Goal: Information Seeking & Learning: Understand process/instructions

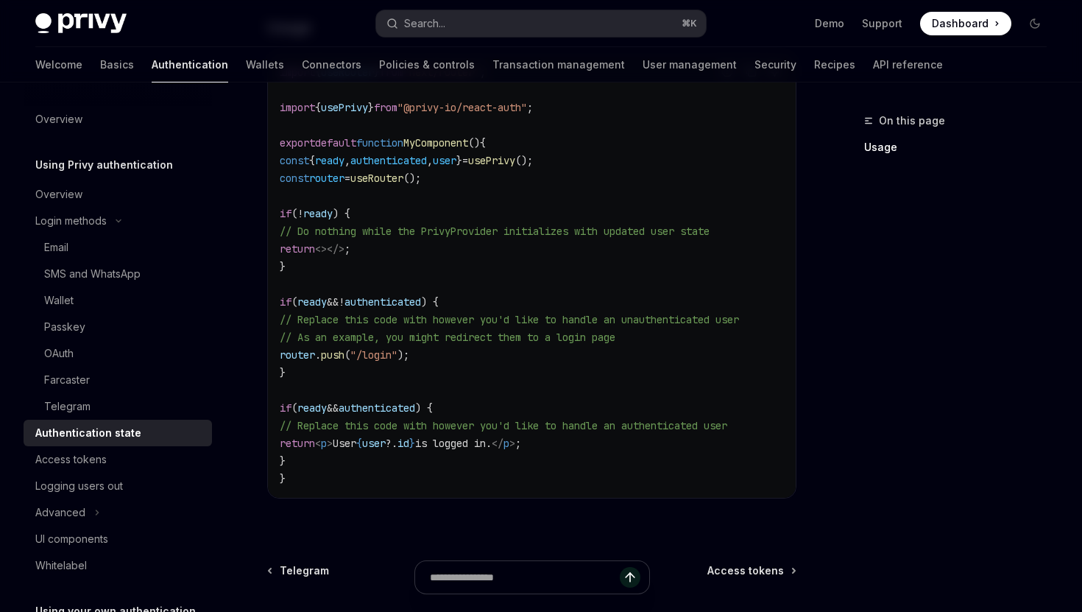
type textarea "*"
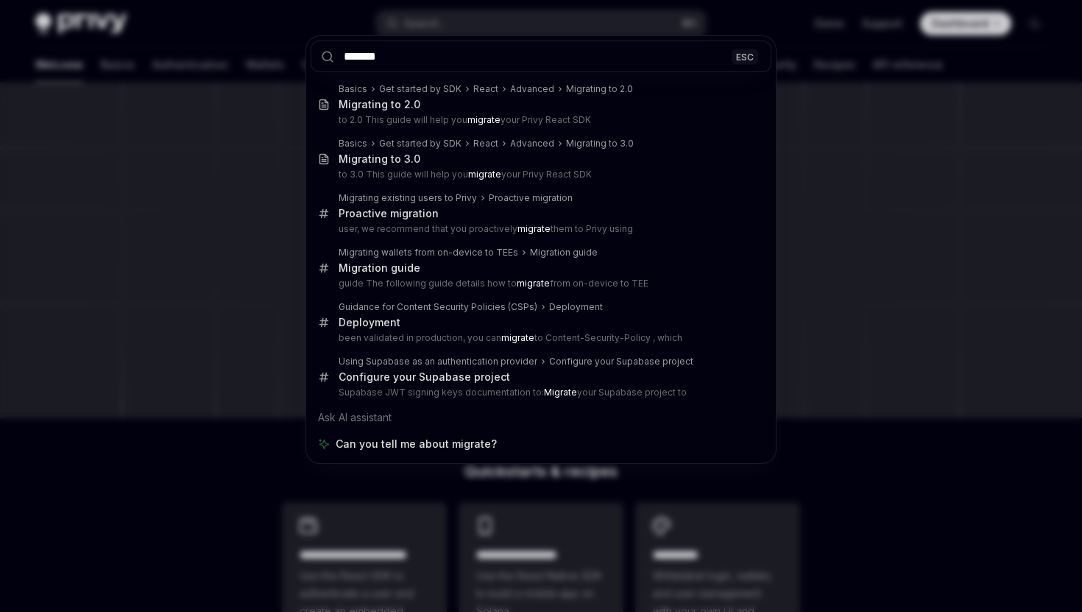
click at [269, 89] on div "******* ESC Basics Get started by SDK React Advanced Migrating to 2.0 Migrating…" at bounding box center [541, 306] width 1082 height 612
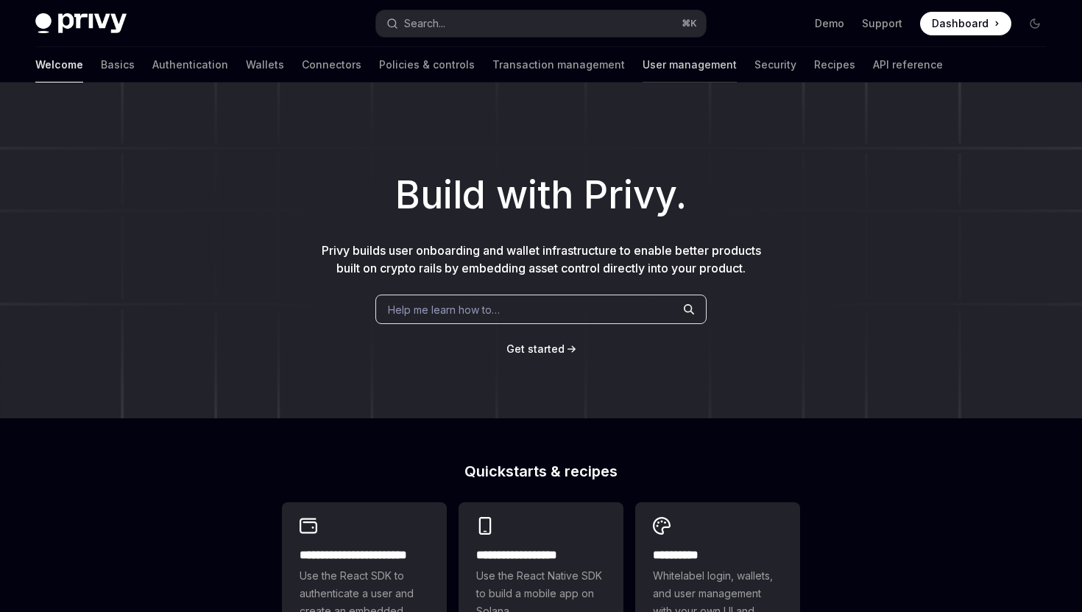
click at [643, 61] on link "User management" at bounding box center [690, 64] width 94 height 35
type textarea "*"
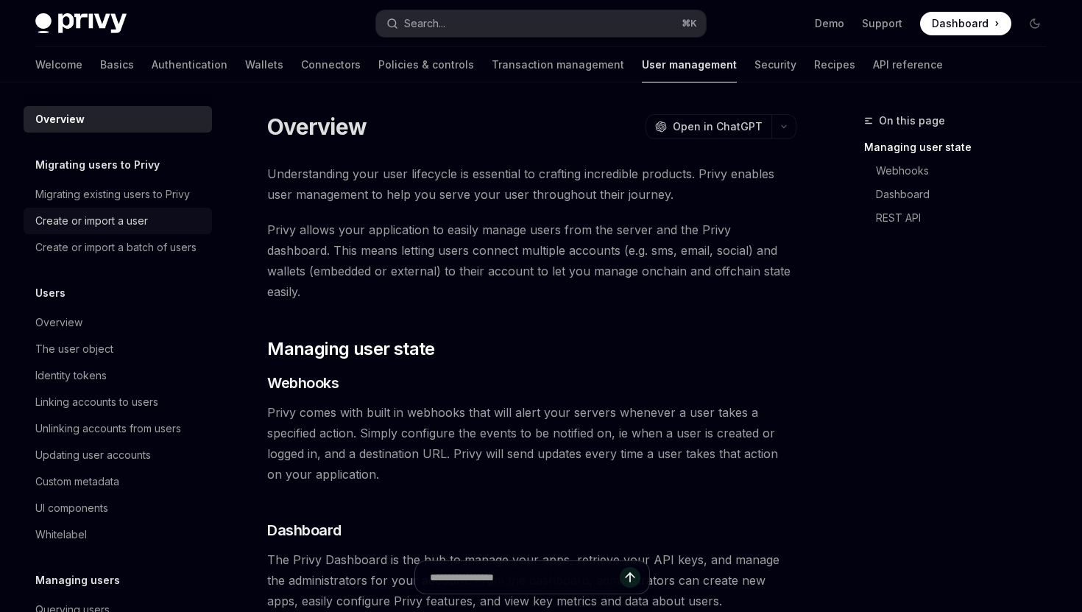
click at [115, 217] on div "Create or import a user" at bounding box center [91, 221] width 113 height 18
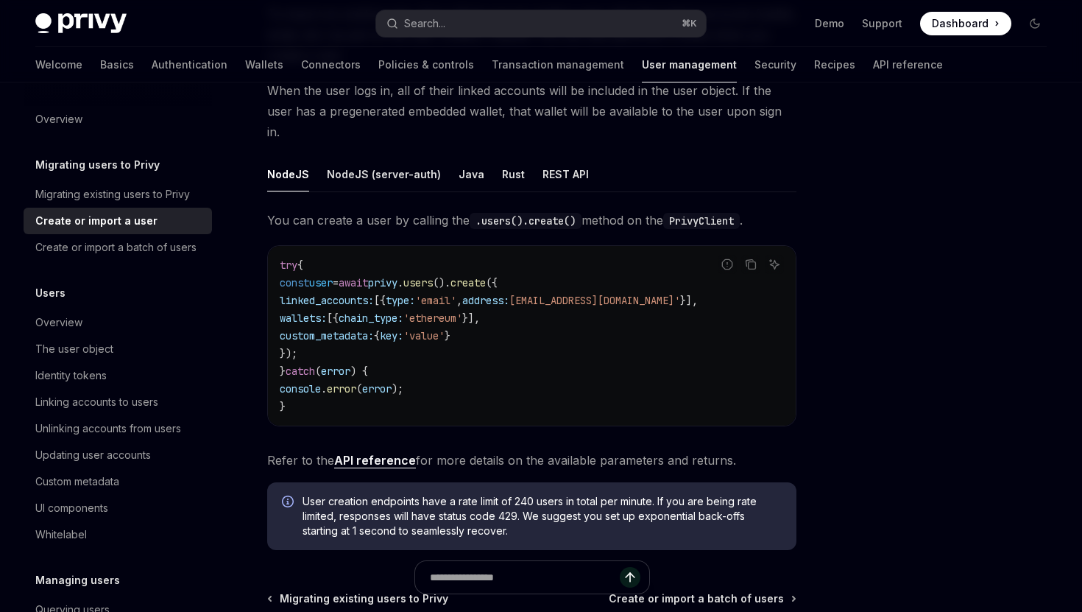
scroll to position [186, 0]
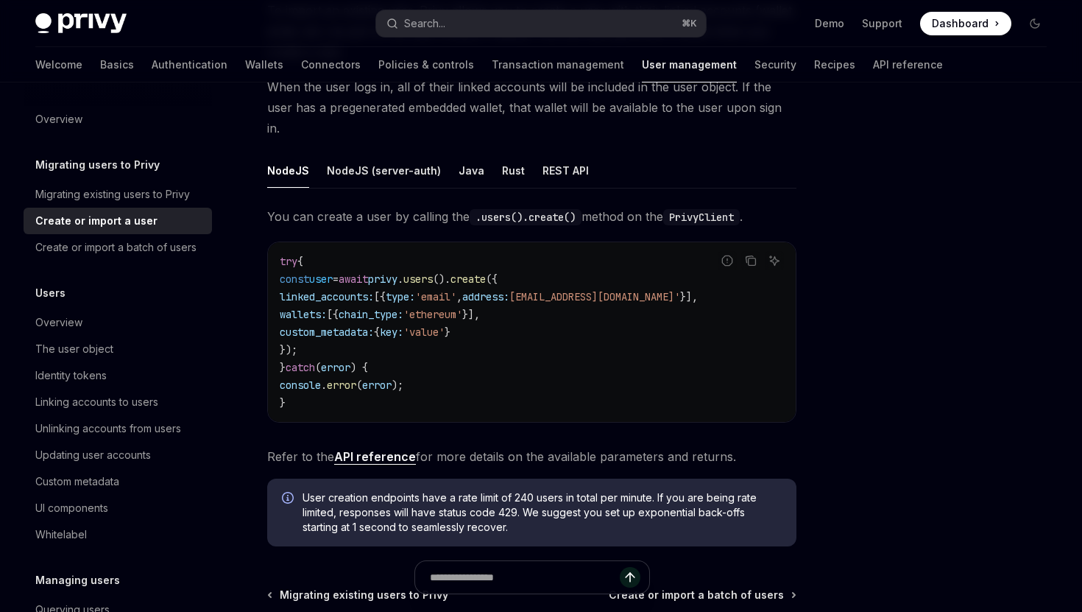
click at [391, 449] on link "API reference" at bounding box center [375, 456] width 82 height 15
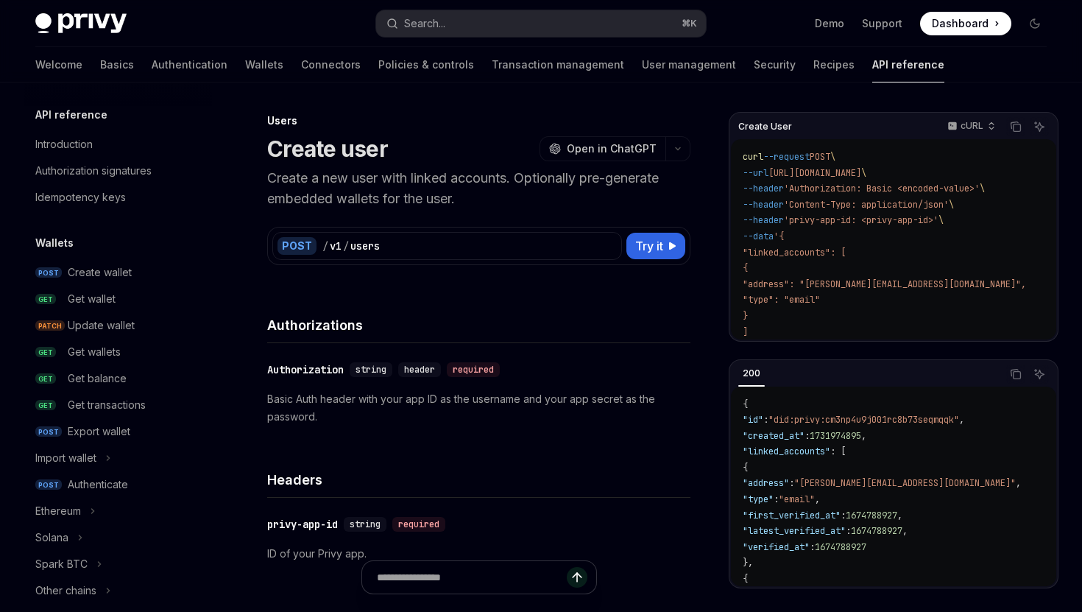
scroll to position [936, 0]
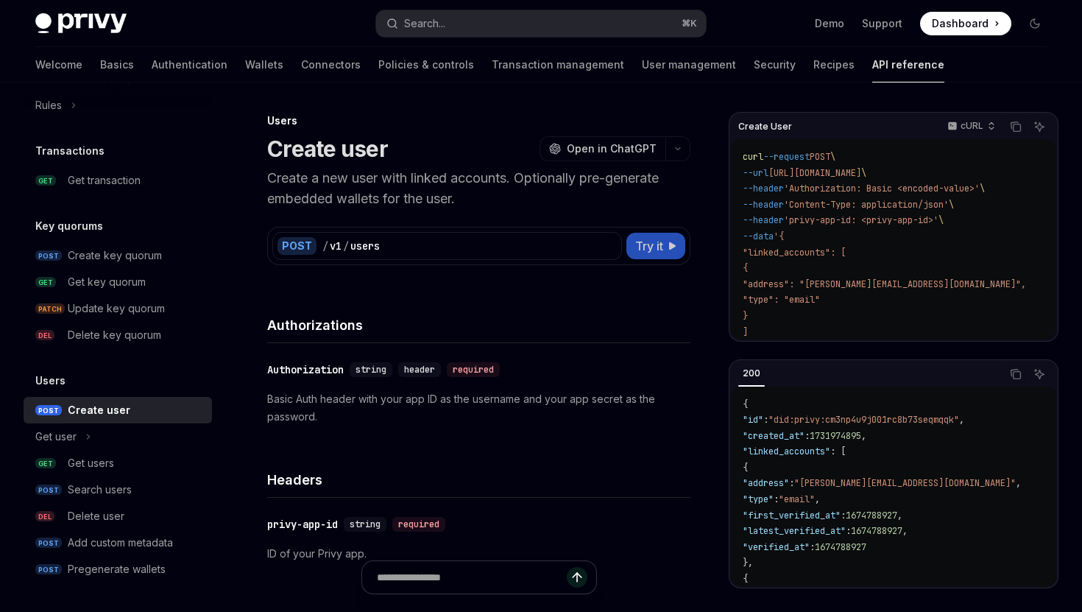
click at [638, 247] on span "Try it" at bounding box center [649, 246] width 28 height 18
type textarea "*"
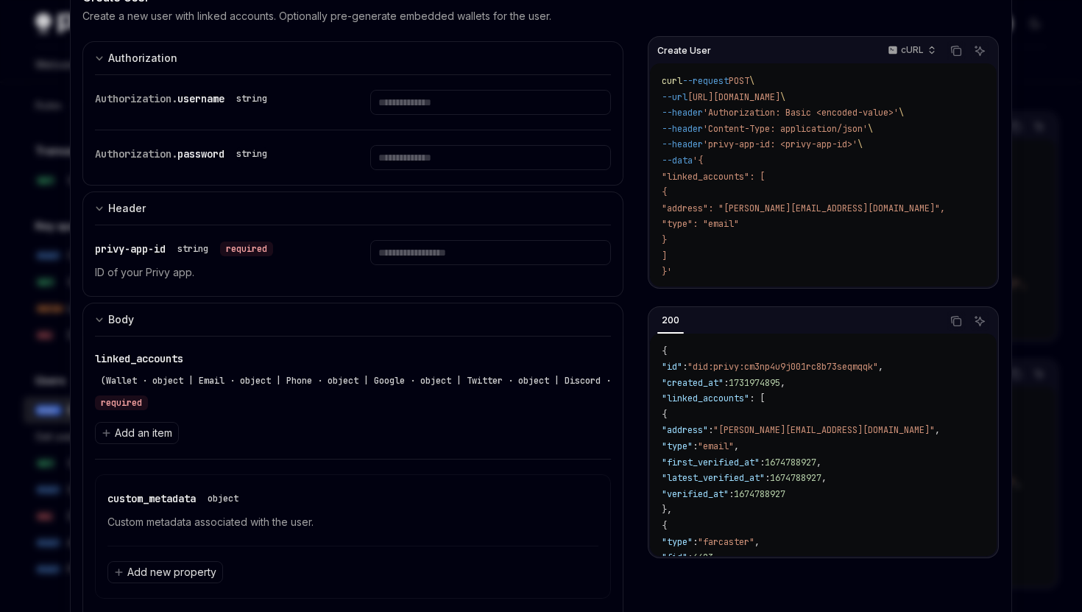
scroll to position [90, 0]
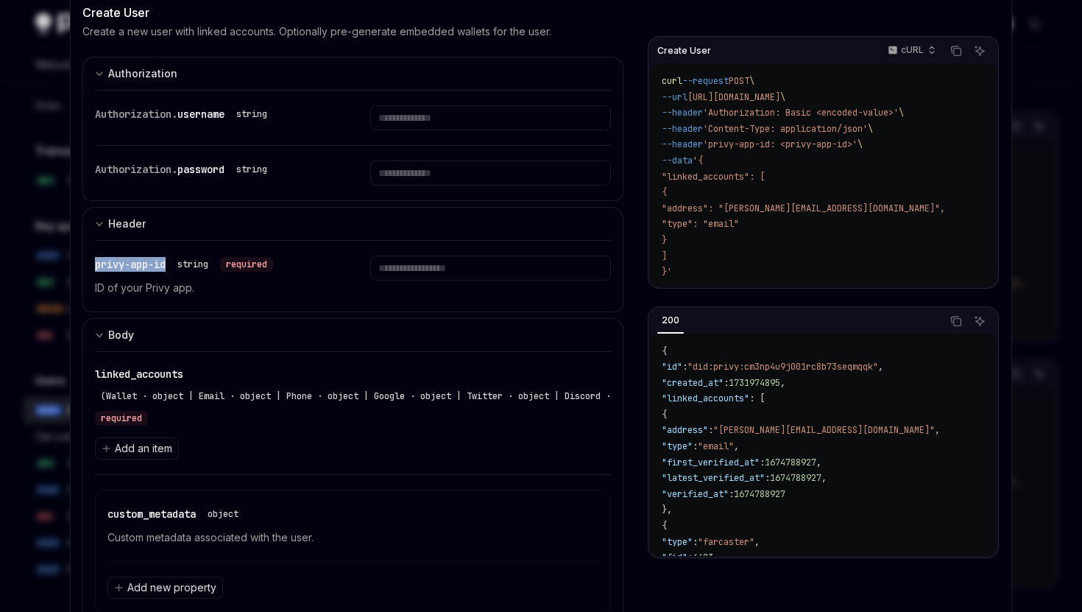
drag, startPoint x: 172, startPoint y: 261, endPoint x: 91, endPoint y: 261, distance: 81.7
click at [91, 261] on div "privy-app-id string required ID of your Privy app." at bounding box center [352, 276] width 541 height 72
copy span "privy-app-id"
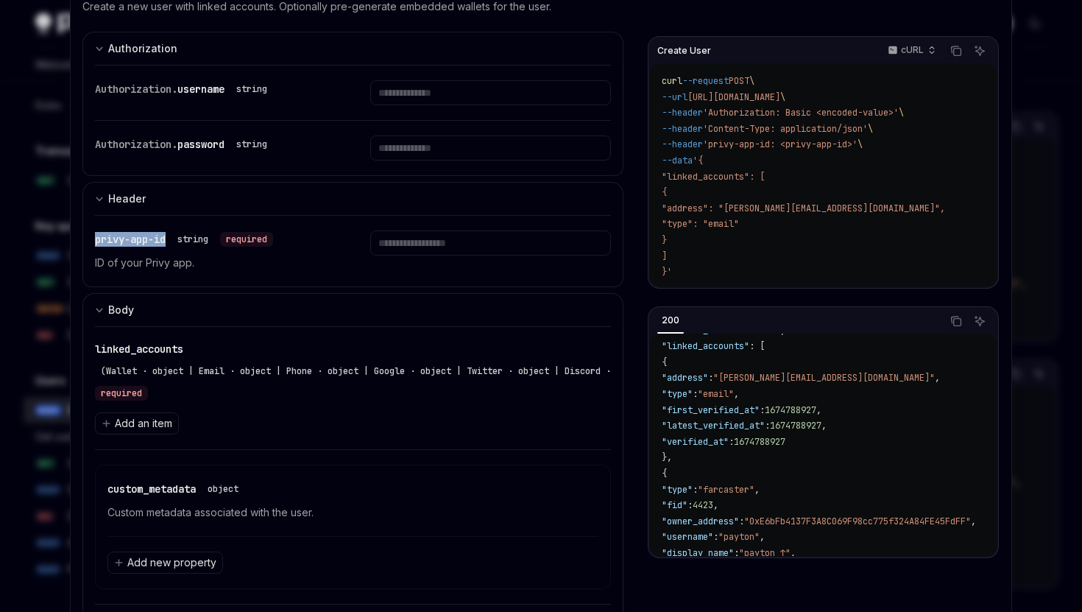
scroll to position [0, 0]
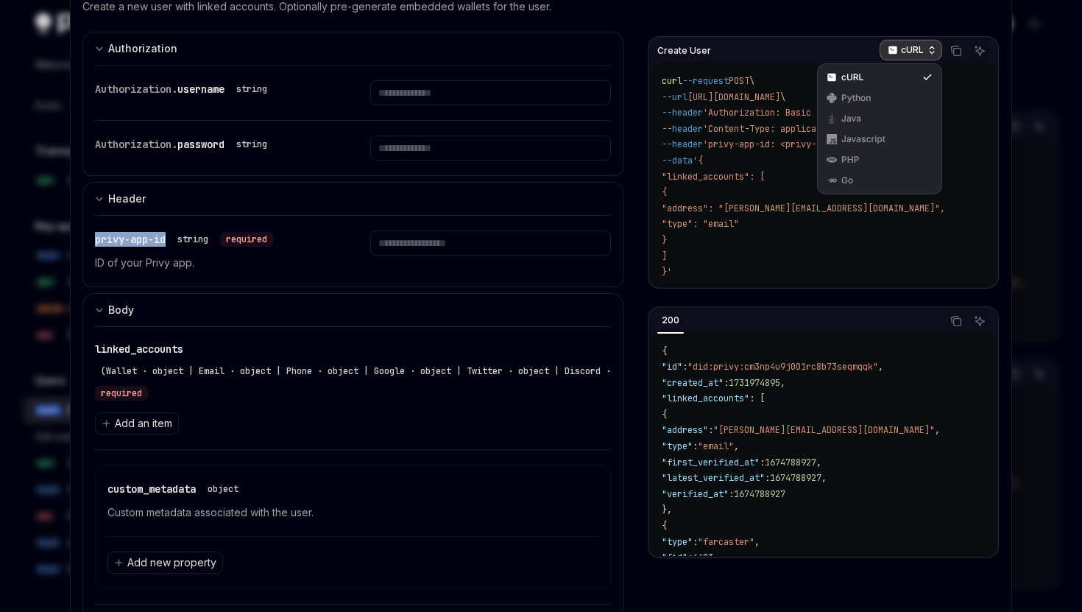
click at [919, 47] on p "cURL" at bounding box center [912, 50] width 23 height 12
click at [876, 143] on div "Javascript" at bounding box center [879, 139] width 77 height 12
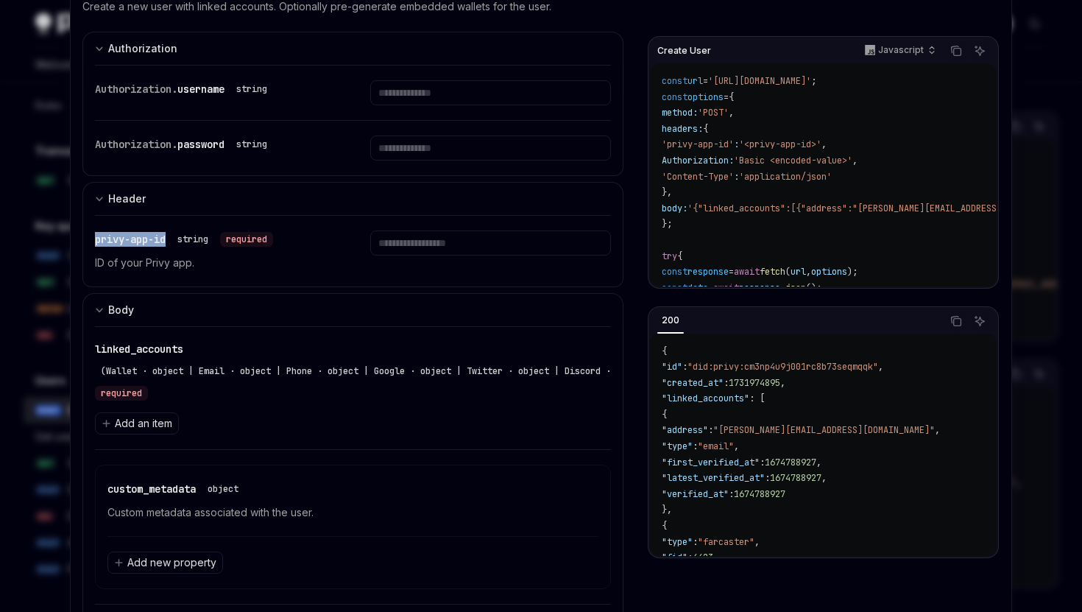
drag, startPoint x: 693, startPoint y: 194, endPoint x: 669, endPoint y: 132, distance: 66.9
click at [669, 132] on code "const url = '[URL][DOMAIN_NAME]' ; const options = { method: 'POST' , headers: …" at bounding box center [935, 217] width 546 height 286
copy code "headers: { 'privy-app-id' : '<privy-app-id>' , Authorization: 'Basic <encoded-v…"
click at [757, 227] on code "const url = '[URL][DOMAIN_NAME]' ; const options = { method: 'POST' , headers: …" at bounding box center [935, 217] width 546 height 286
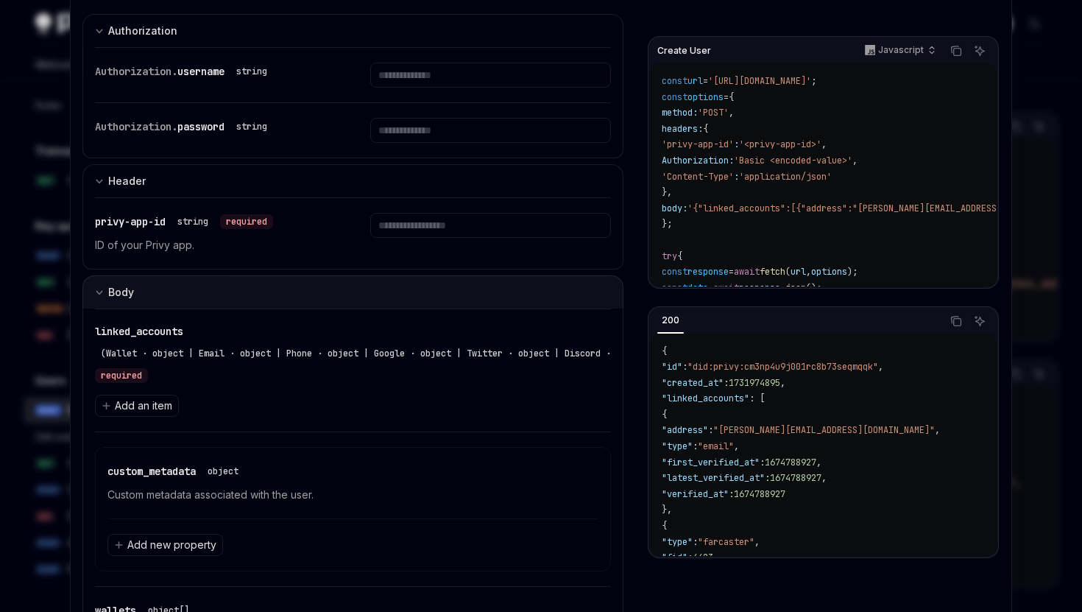
scroll to position [133, 0]
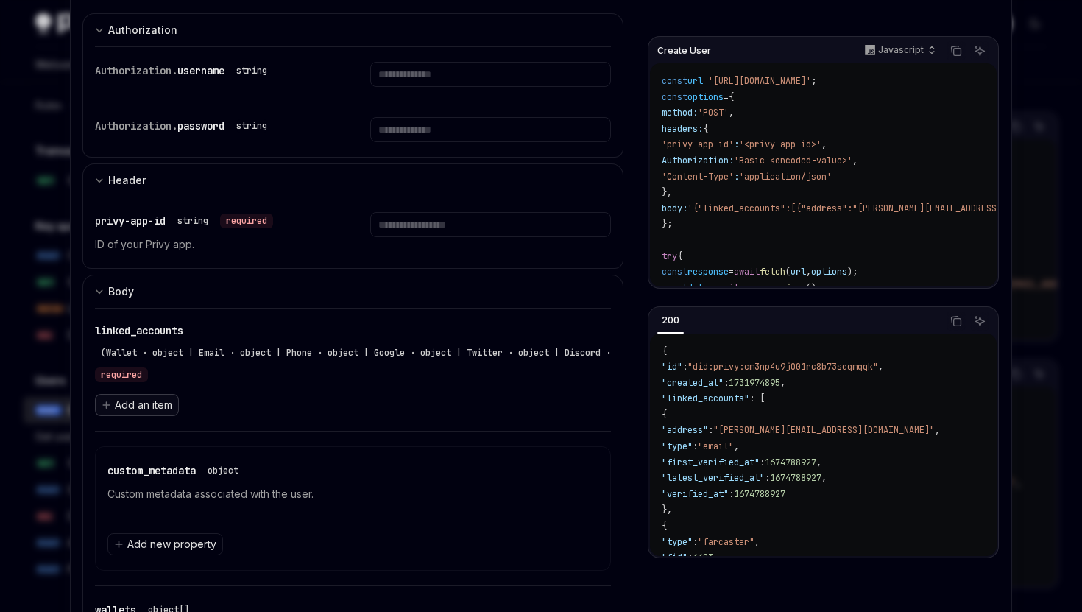
click at [152, 409] on span "Add an item" at bounding box center [143, 405] width 57 height 15
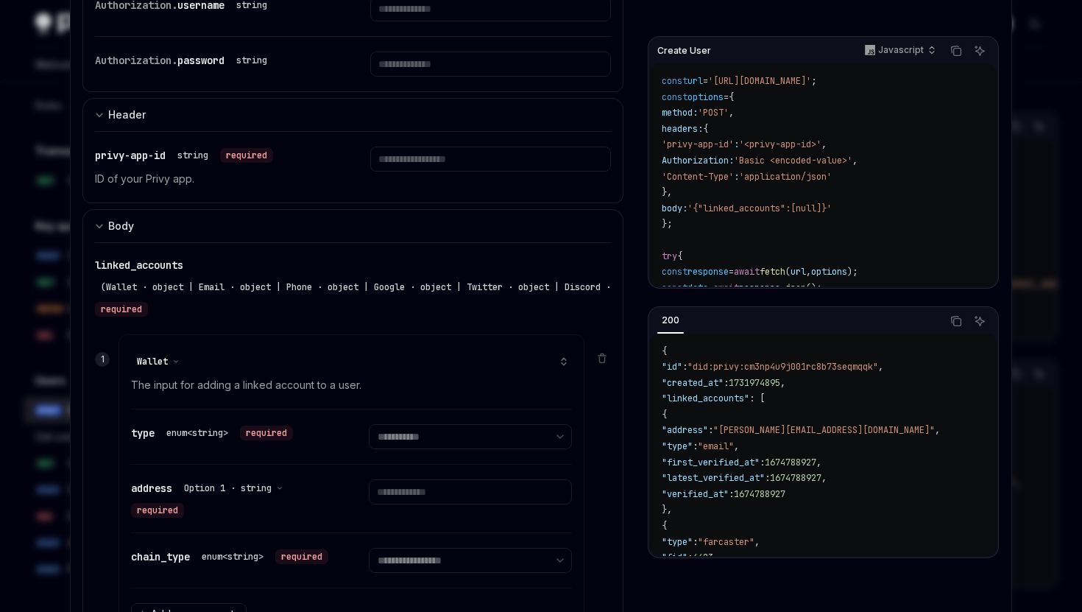
scroll to position [216, 0]
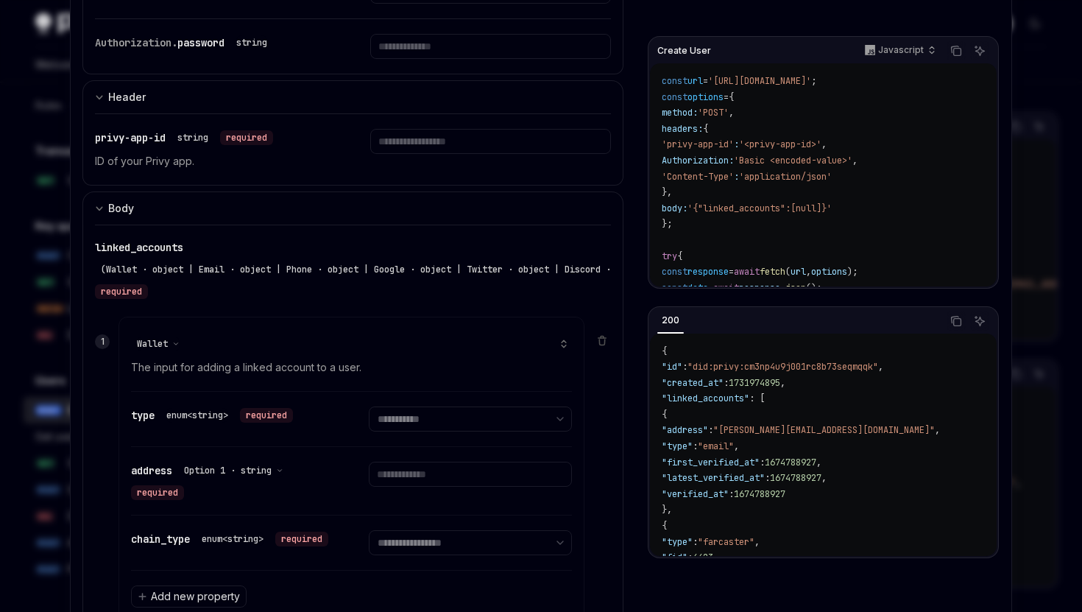
click at [169, 333] on div "Wallet The input for adding a linked account to a user." at bounding box center [351, 355] width 441 height 71
click at [169, 339] on div "Wallet" at bounding box center [158, 344] width 43 height 12
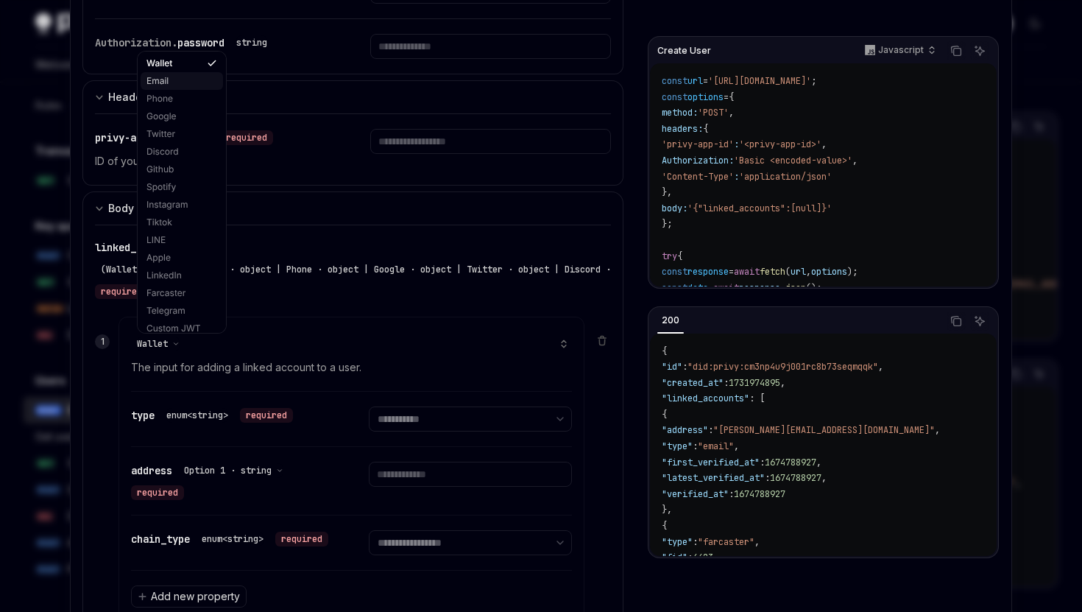
click at [176, 80] on div "Email" at bounding box center [182, 81] width 82 height 18
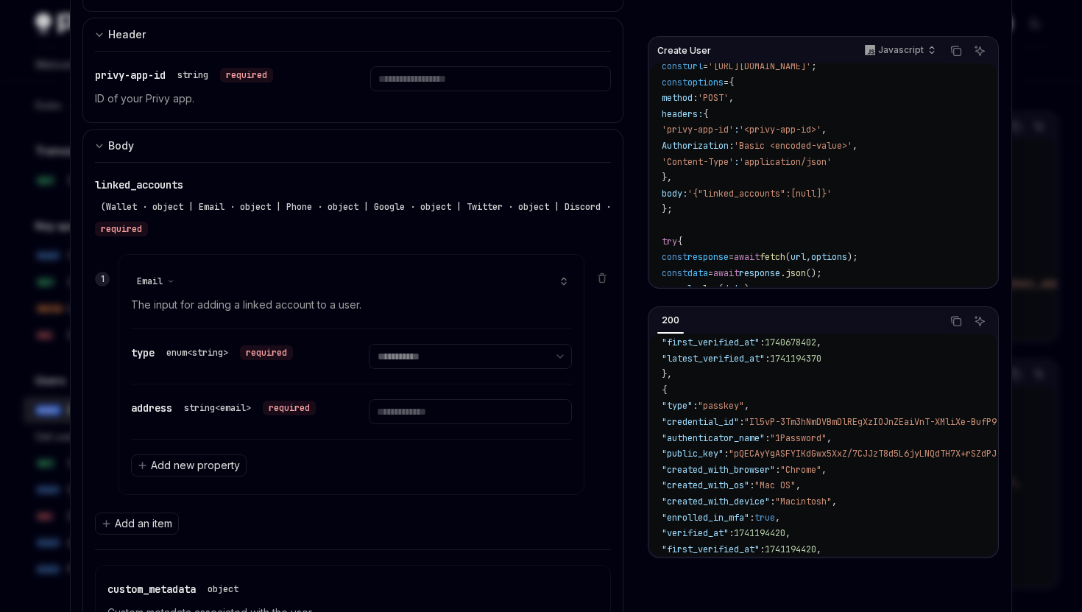
scroll to position [0, 0]
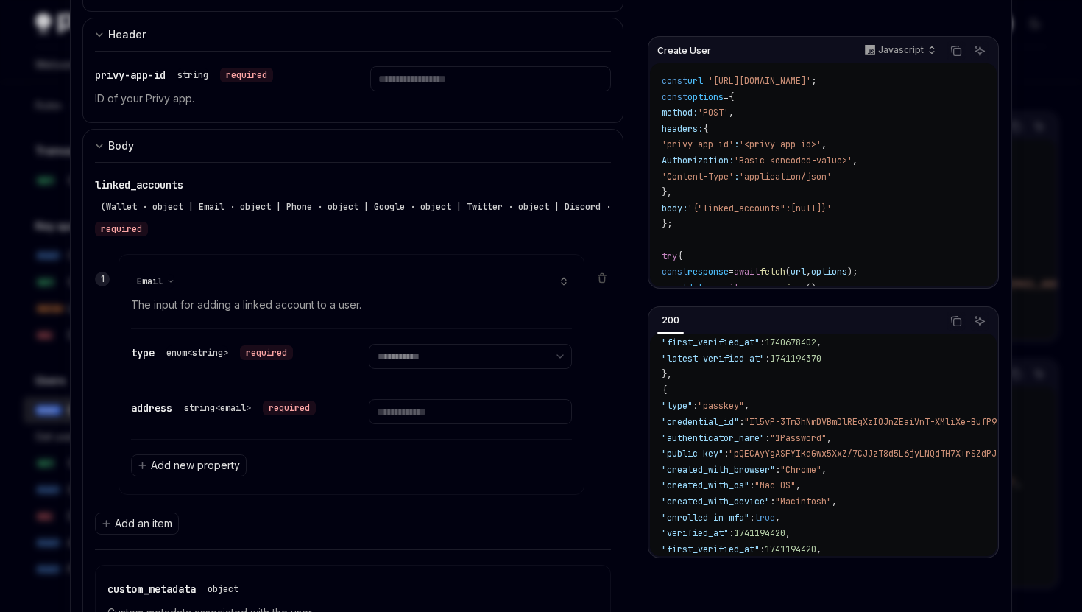
click at [759, 204] on span "'{"linked_accounts":[null]}'" at bounding box center [760, 208] width 144 height 12
copy span "linked_accounts"
click at [417, 354] on select "**********" at bounding box center [470, 356] width 202 height 25
select select "*****"
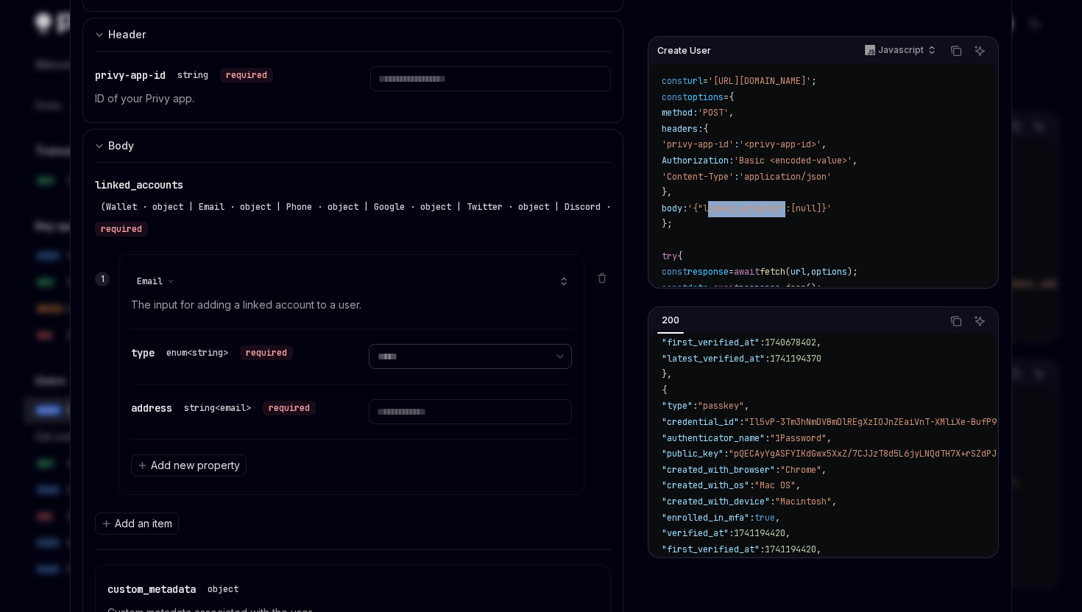
click at [369, 344] on select "**********" at bounding box center [470, 356] width 202 height 25
click at [433, 414] on input "Enter address" at bounding box center [470, 411] width 202 height 25
type input "****"
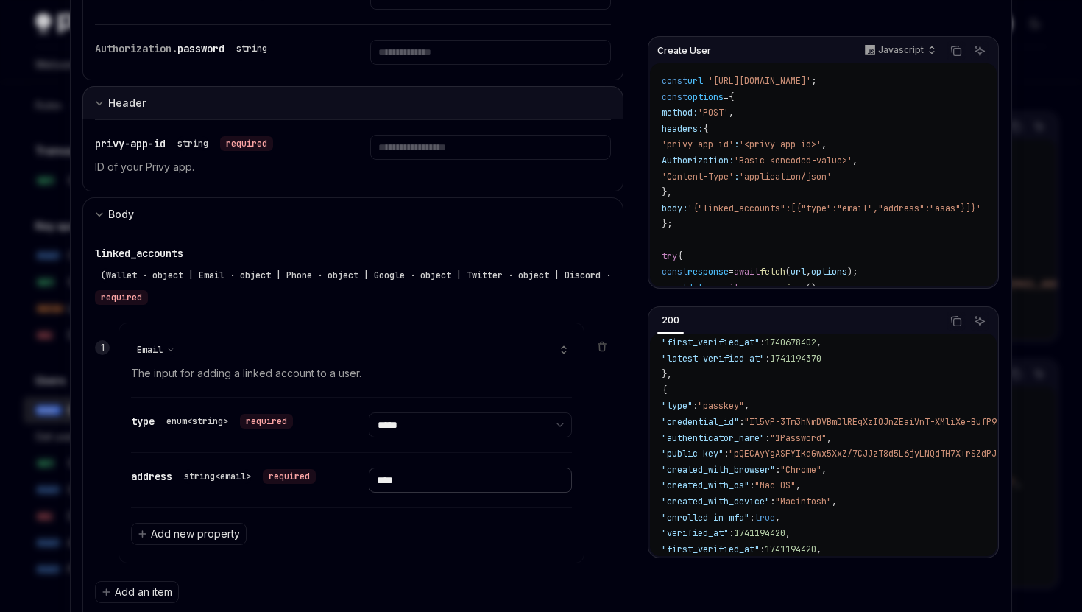
scroll to position [189, 0]
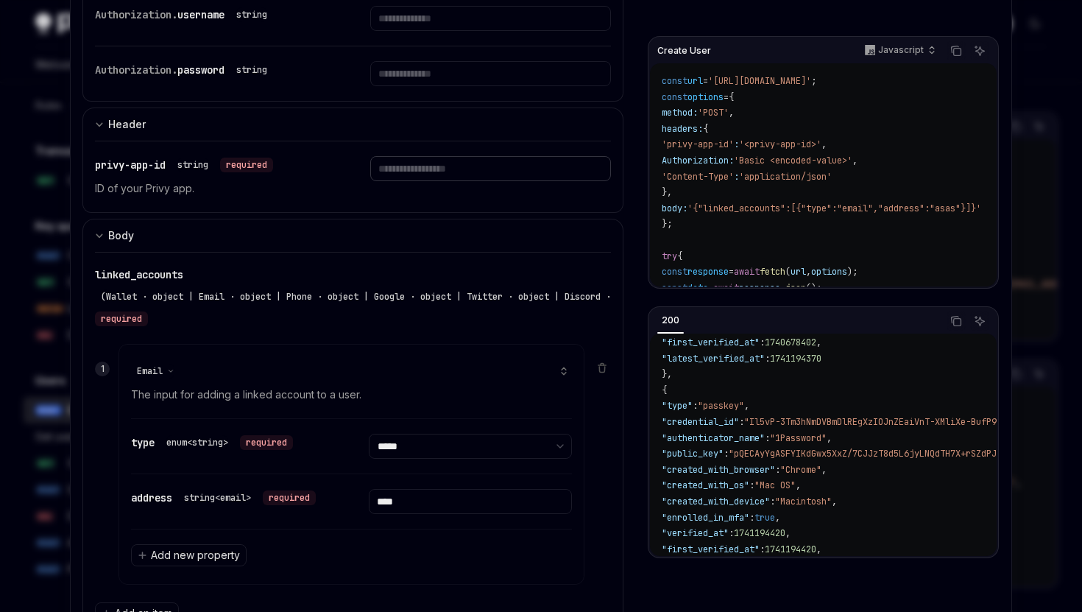
click at [413, 162] on input "Enter privy-app-id" at bounding box center [490, 168] width 240 height 25
paste input "**********"
type input "**********"
paste input "**********"
type input "**********"
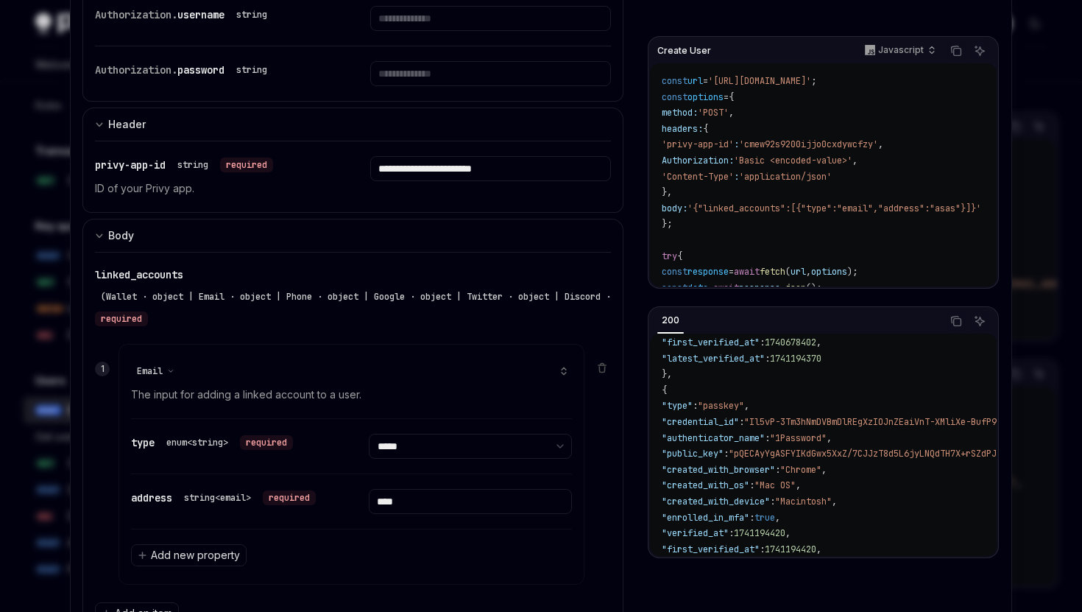
click at [707, 158] on span "Authorization:" at bounding box center [698, 161] width 72 height 12
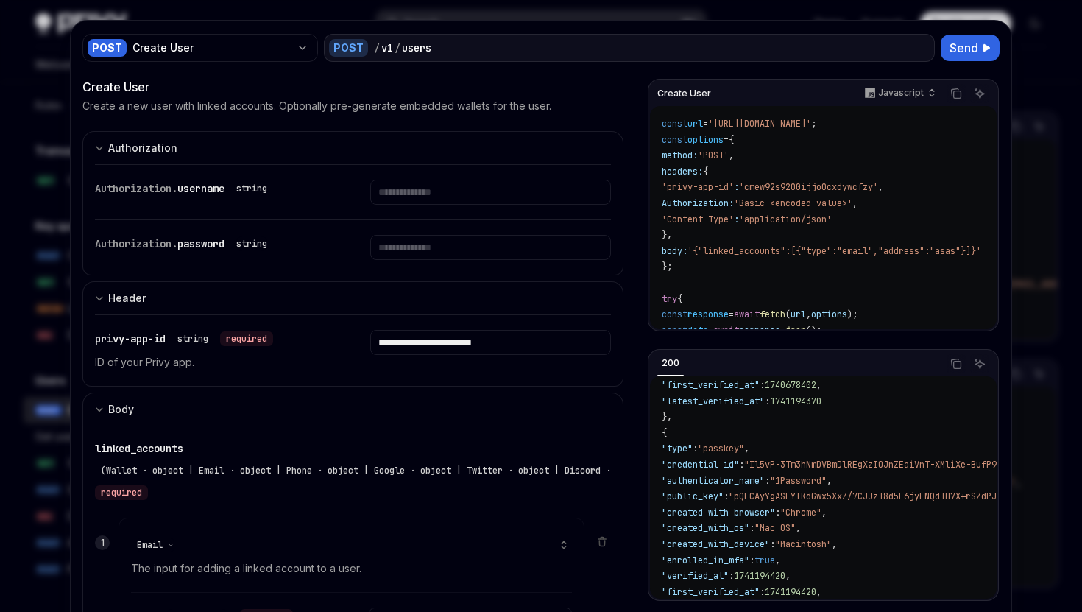
scroll to position [0, 0]
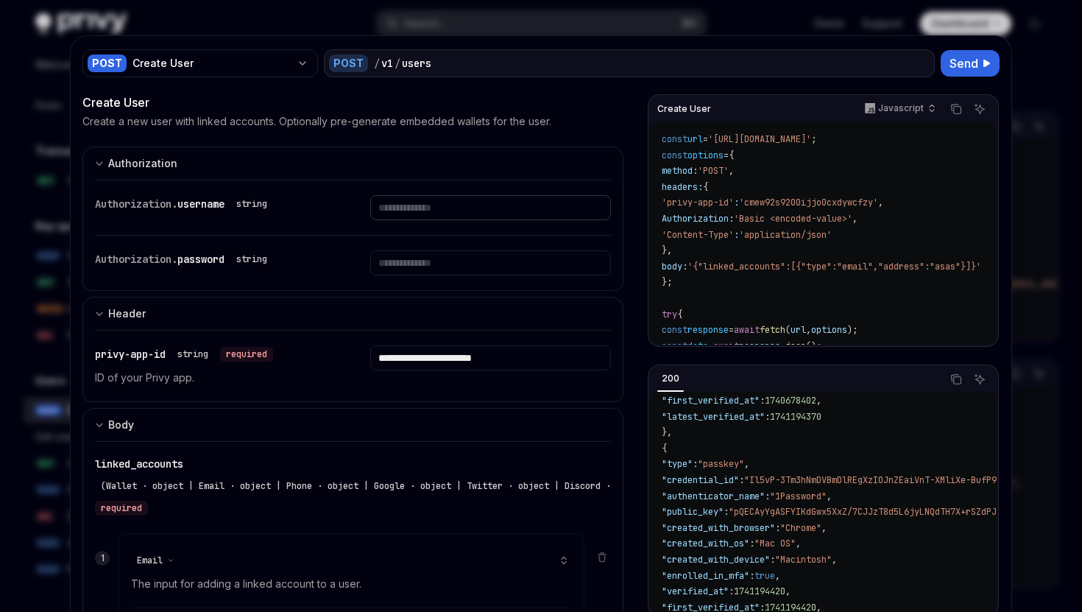
click at [414, 212] on input "Enter username" at bounding box center [490, 207] width 240 height 25
type input "*"
click at [412, 254] on input "Enter password" at bounding box center [470, 262] width 227 height 25
type input "*"
click at [434, 213] on input "*" at bounding box center [470, 207] width 227 height 25
